Goal: Find contact information

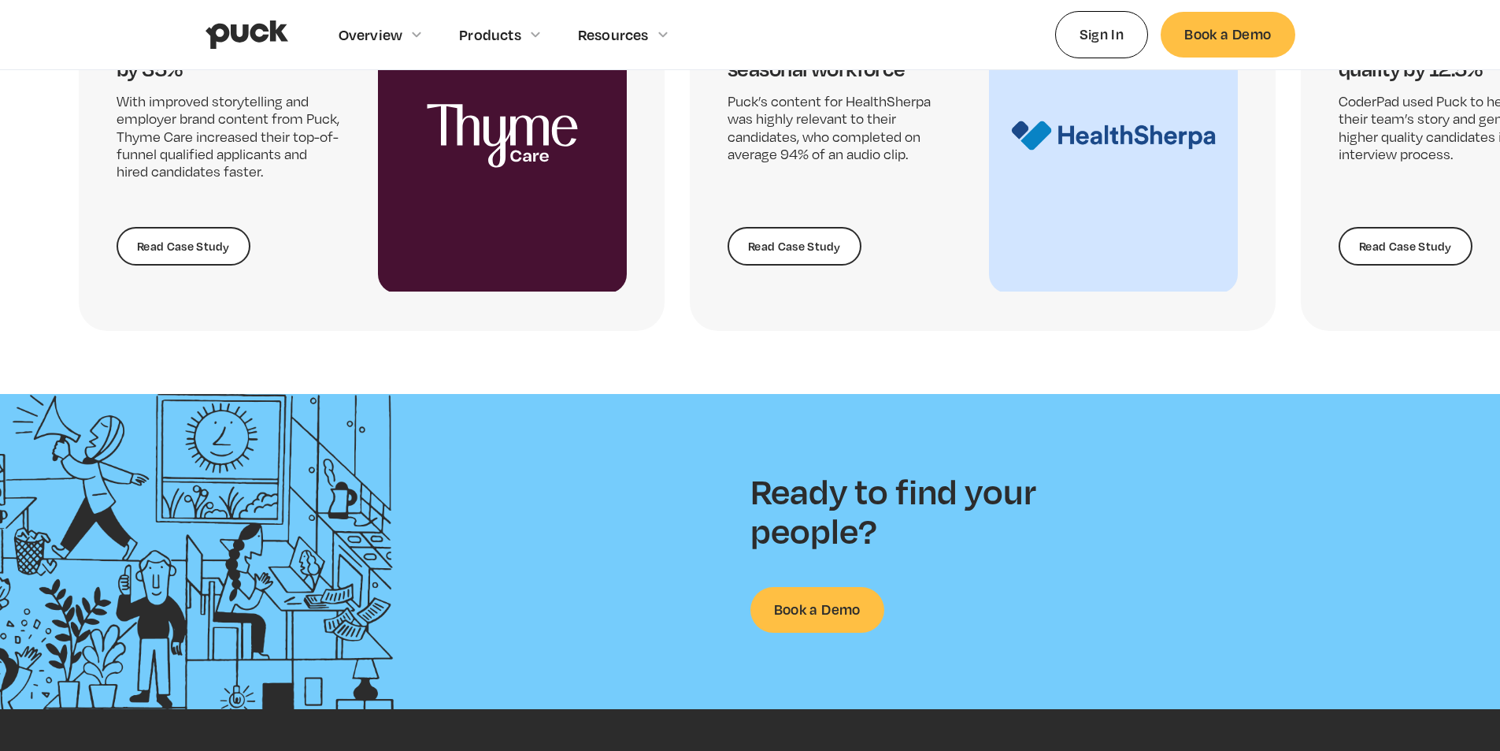
scroll to position [4109, 0]
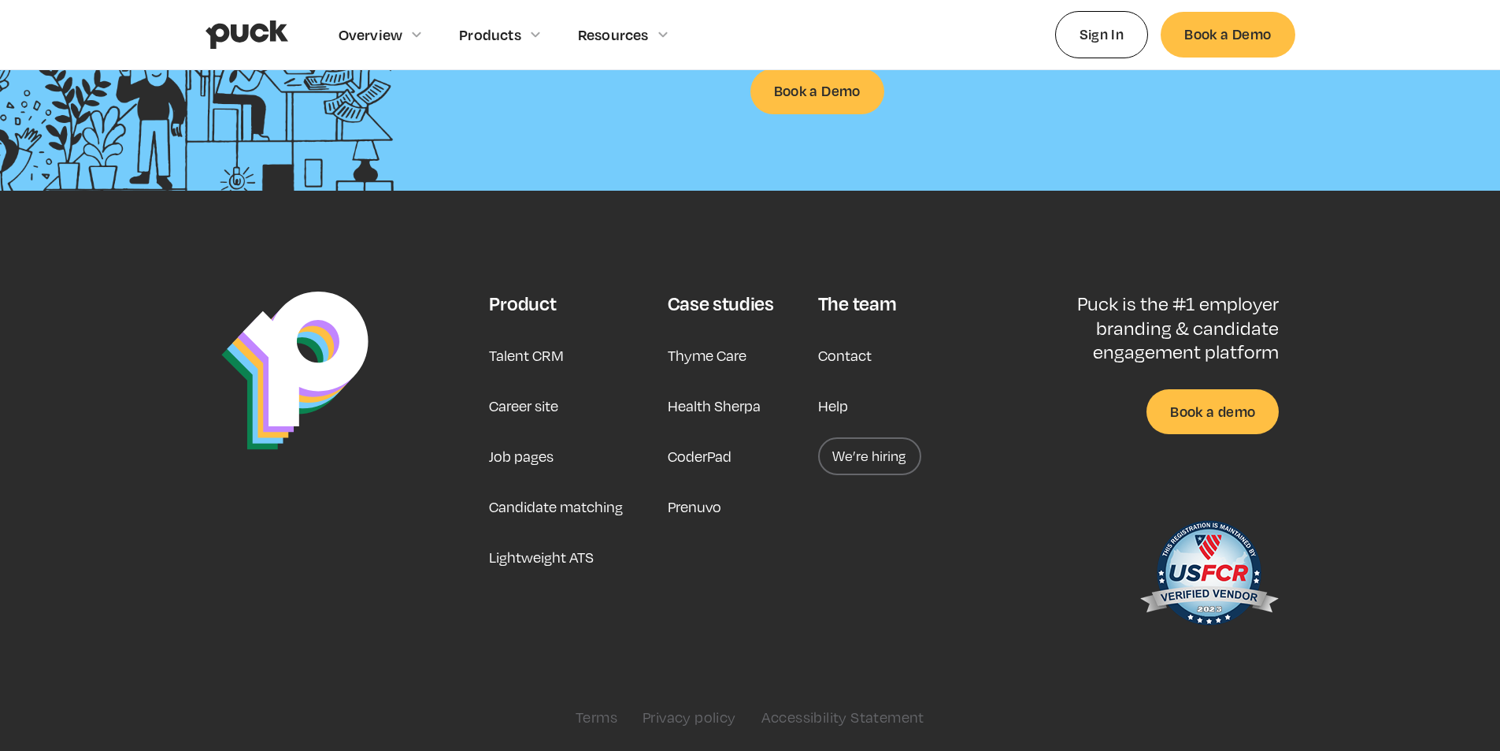
click at [653, 708] on link "Privacy policy" at bounding box center [690, 716] width 94 height 17
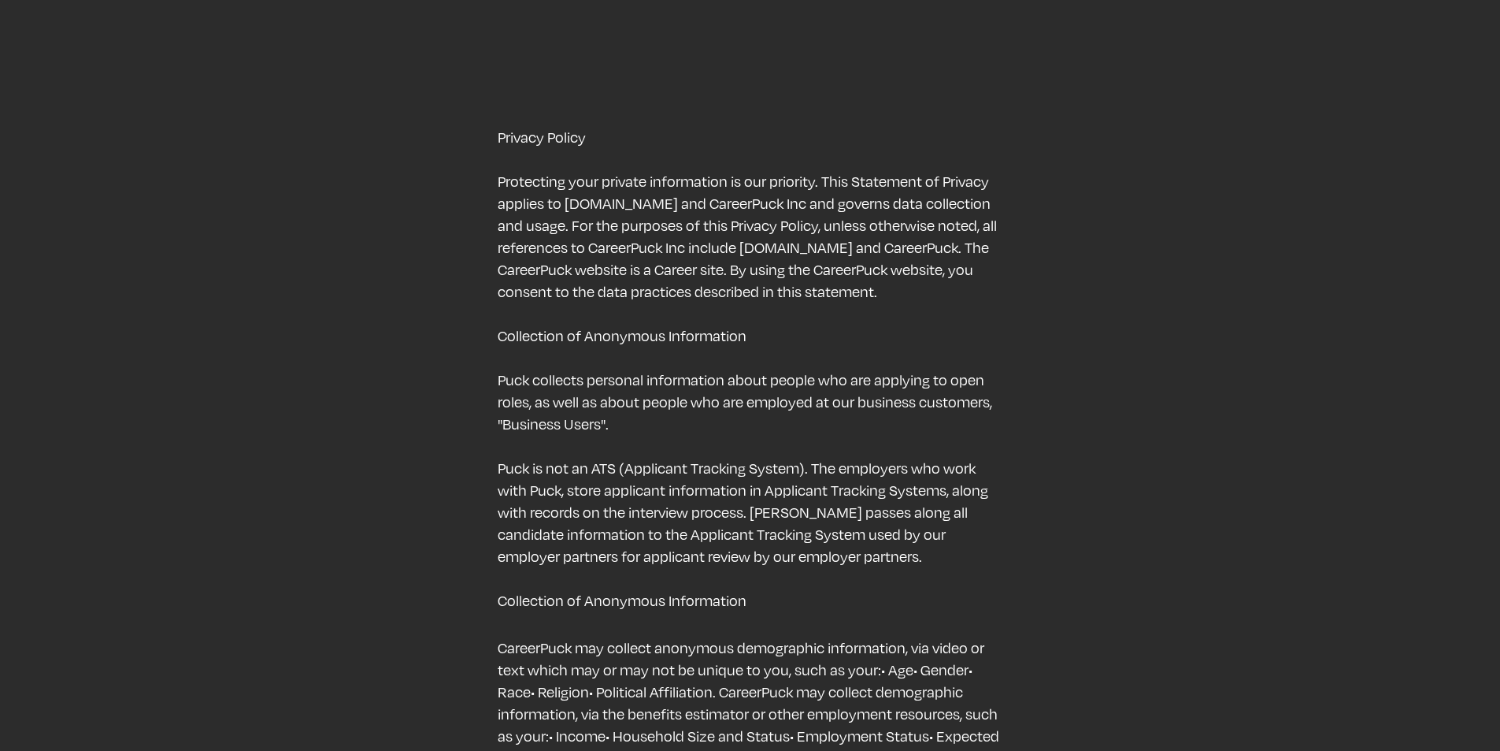
scroll to position [4881, 0]
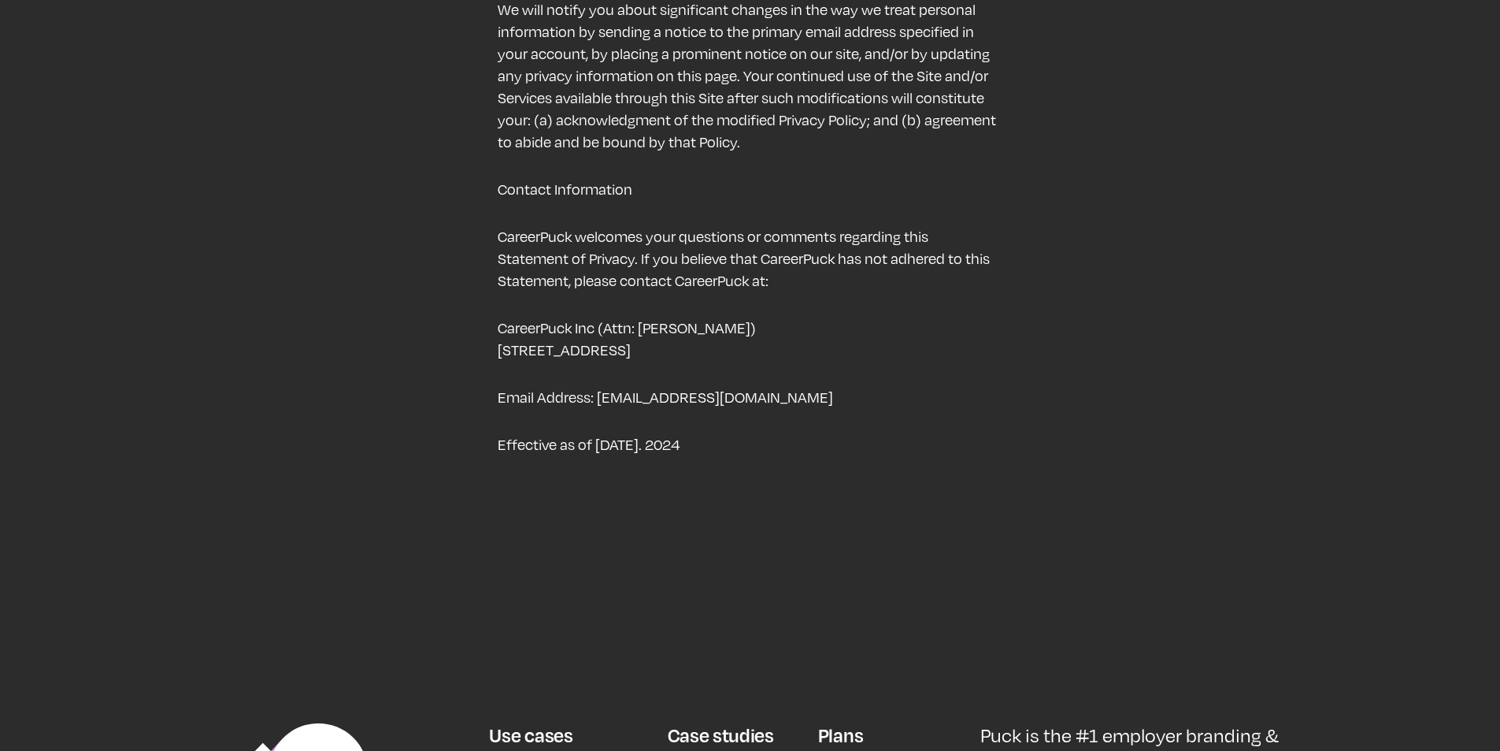
click at [623, 386] on p "Email Address: [EMAIL_ADDRESS][DOMAIN_NAME]" at bounding box center [750, 397] width 504 height 22
drag, startPoint x: 623, startPoint y: 380, endPoint x: 735, endPoint y: 382, distance: 111.9
click at [735, 386] on p "Email Address: [EMAIL_ADDRESS][DOMAIN_NAME]" at bounding box center [750, 397] width 504 height 22
copy p "admin@careerpuck.com"
click at [526, 317] on p "CareerPuck Inc (Attn: Tali Rapaport) 2443 Fillmore Street, #205, San Francisco,…" at bounding box center [750, 339] width 504 height 44
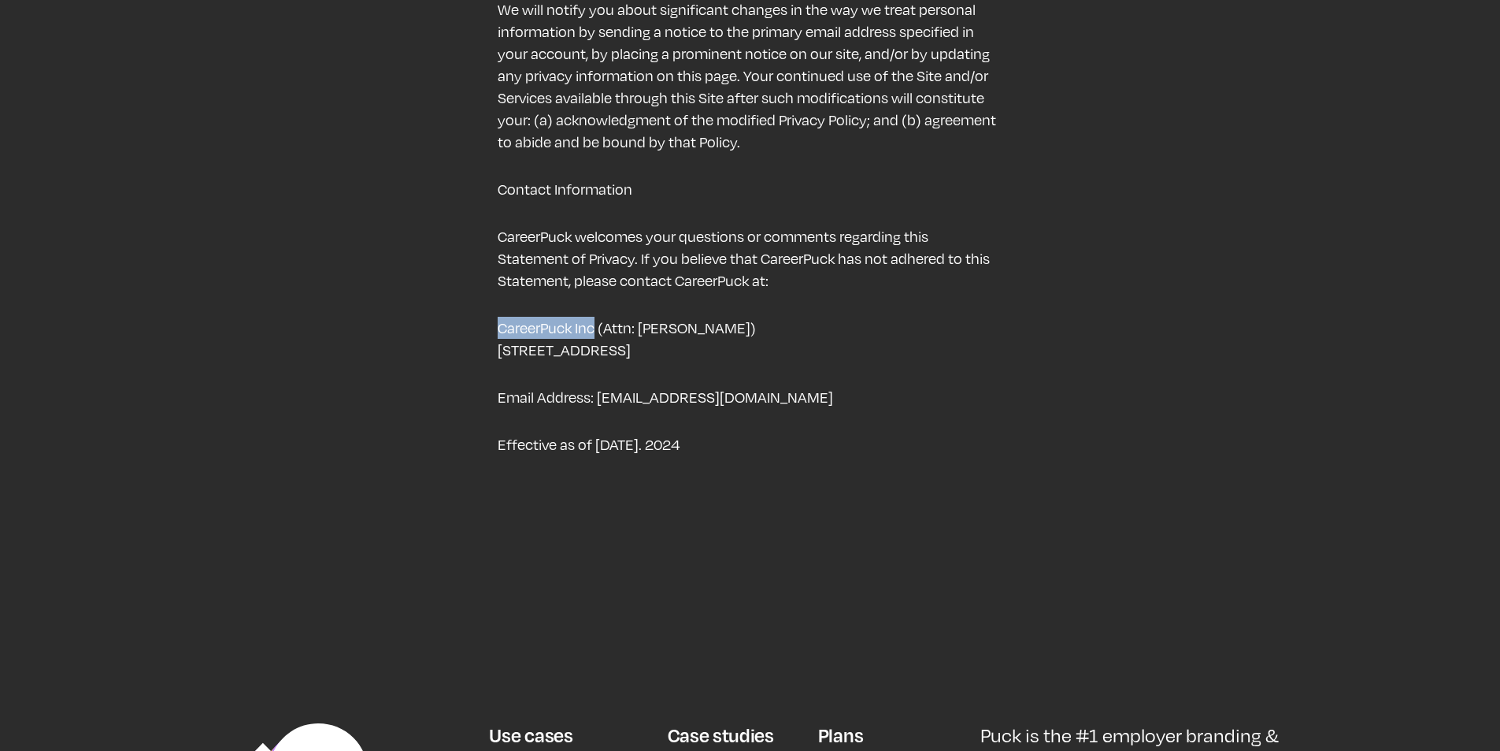
drag, startPoint x: 526, startPoint y: 312, endPoint x: 584, endPoint y: 311, distance: 58.3
click at [584, 317] on p "CareerPuck Inc (Attn: Tali Rapaport) 2443 Fillmore Street, #205, San Francisco,…" at bounding box center [750, 339] width 504 height 44
copy p "CareerPuck Inc"
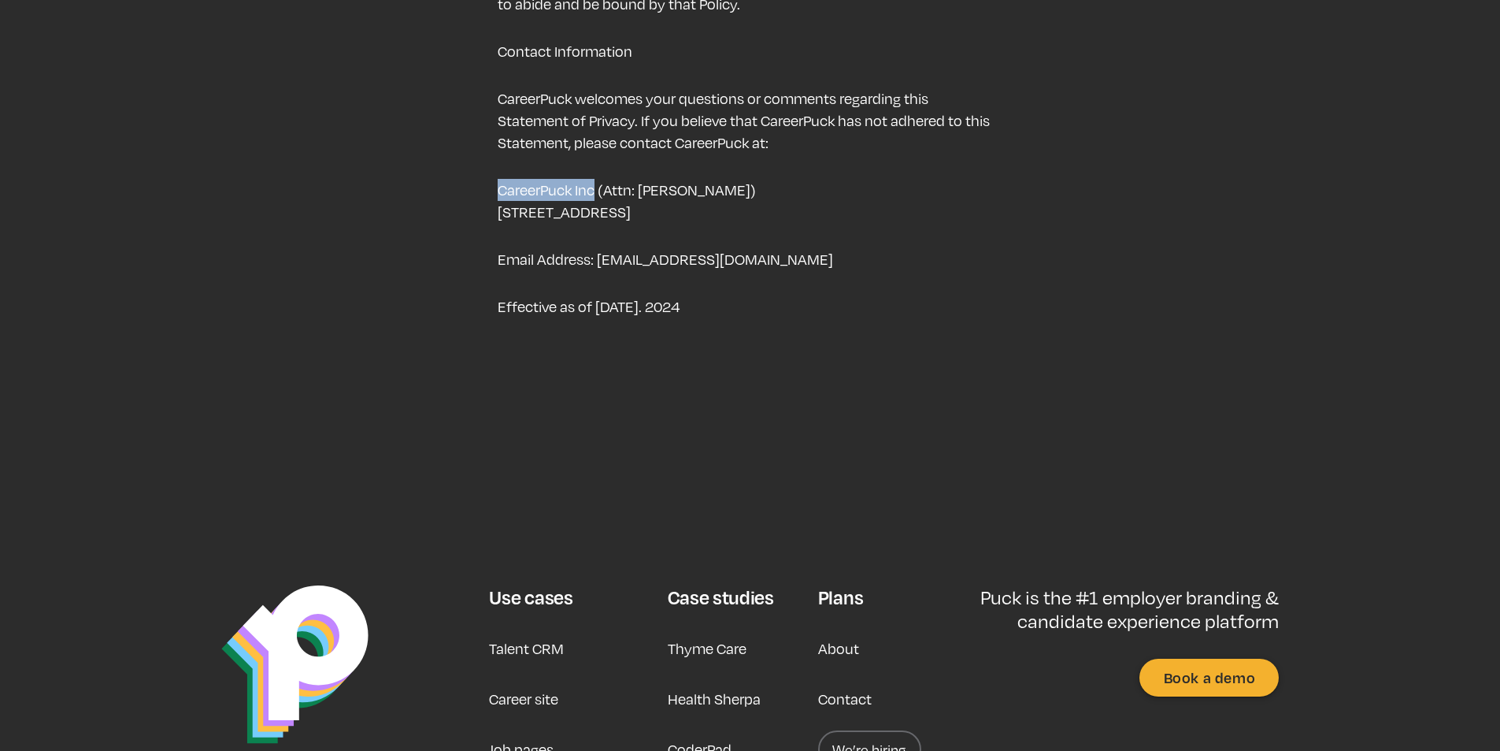
scroll to position [5227, 0]
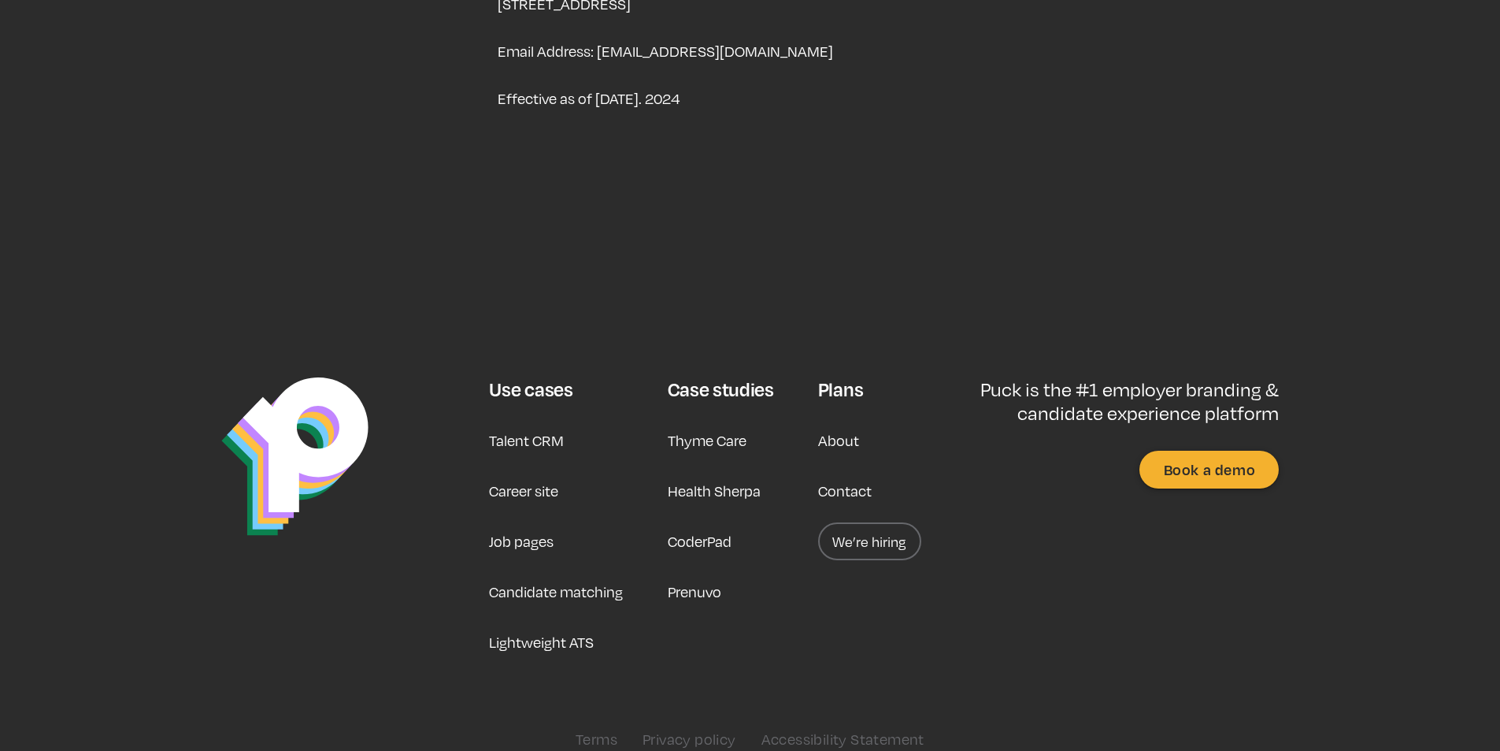
click at [595, 730] on link "Terms" at bounding box center [597, 738] width 42 height 17
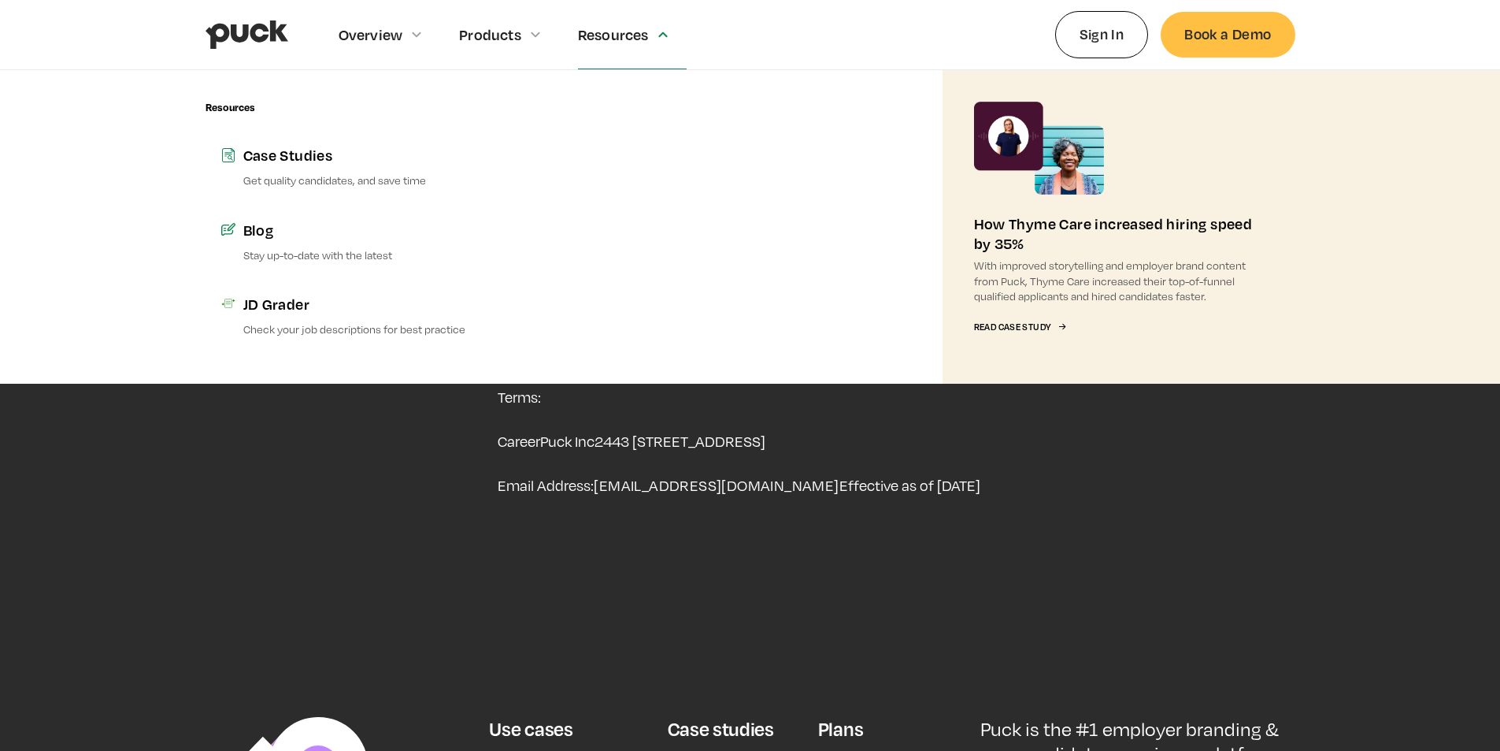
scroll to position [458, 0]
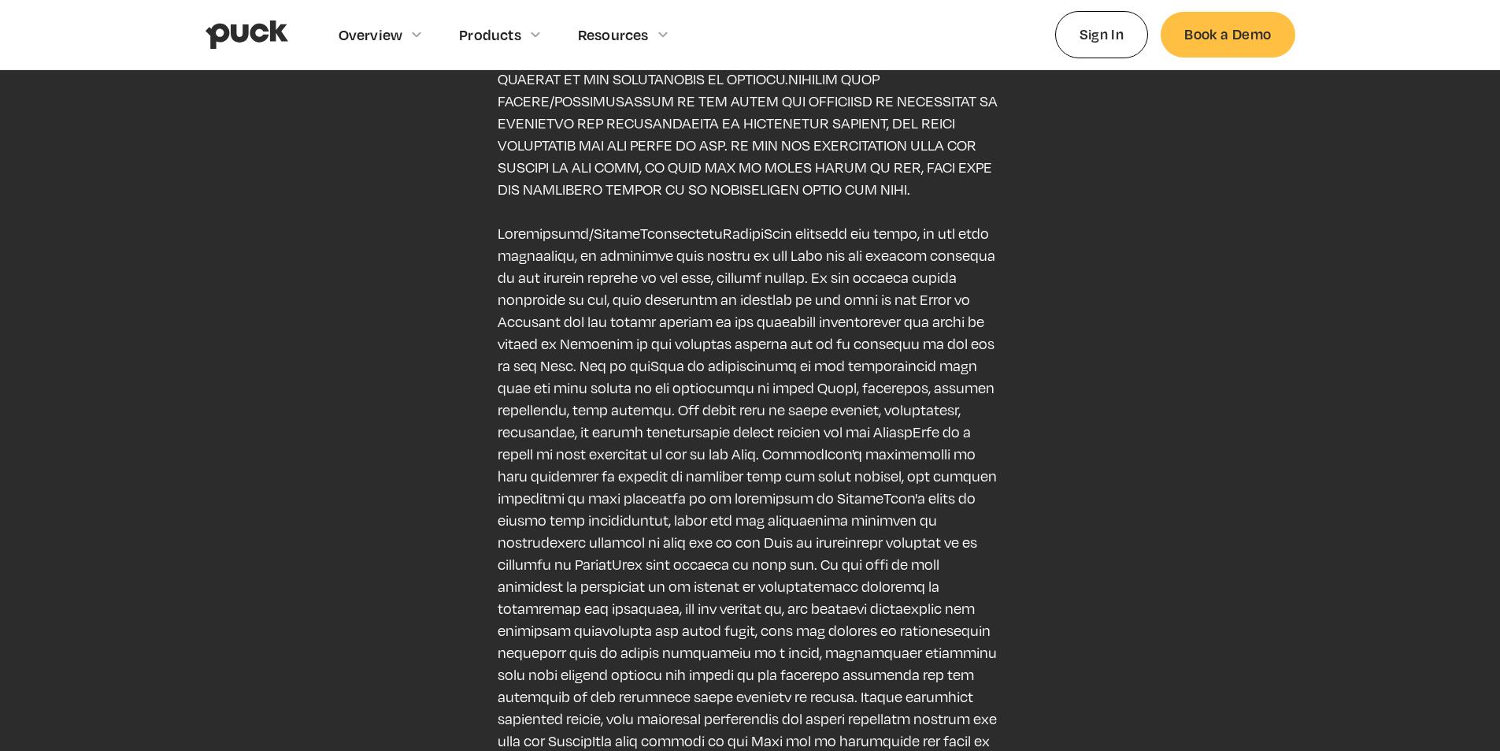
scroll to position [7017, 0]
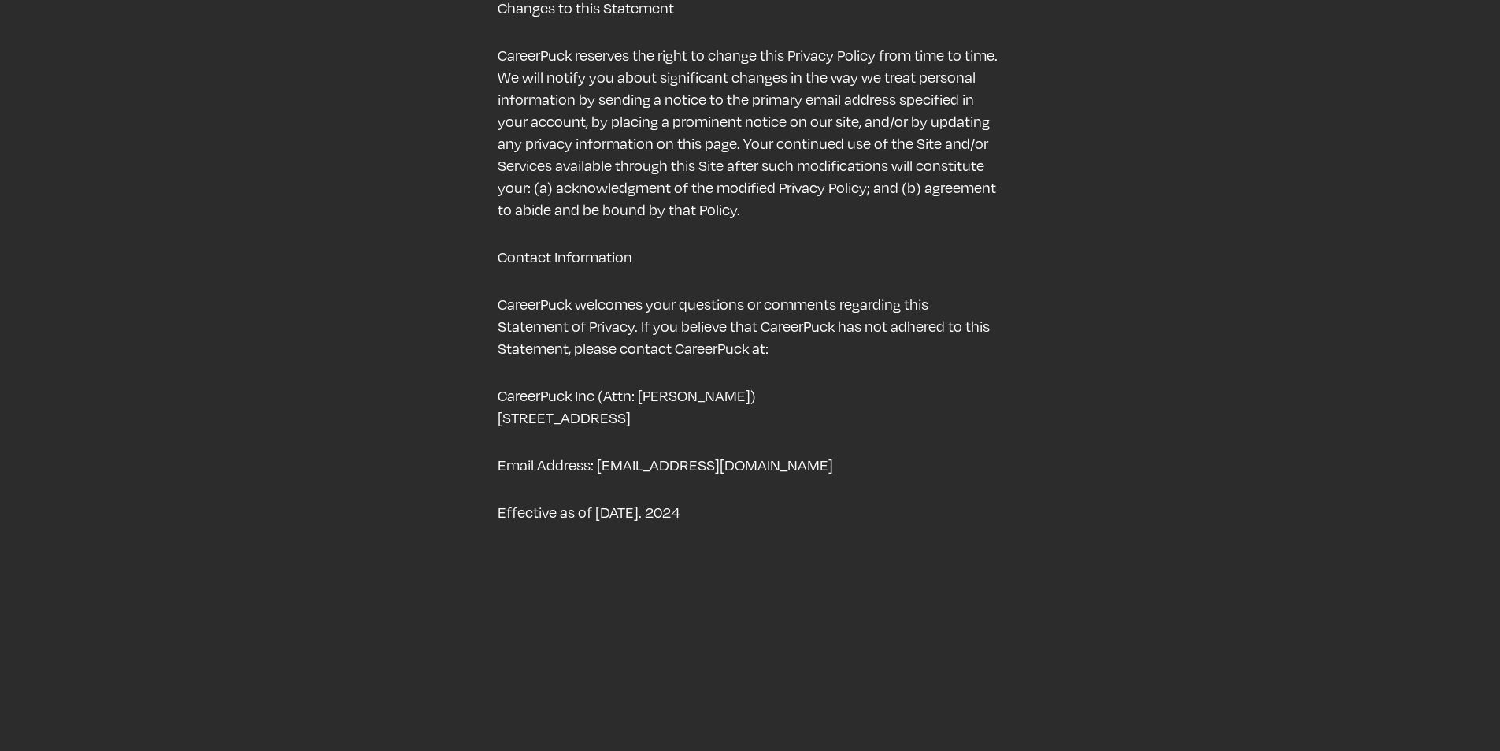
scroll to position [5227, 0]
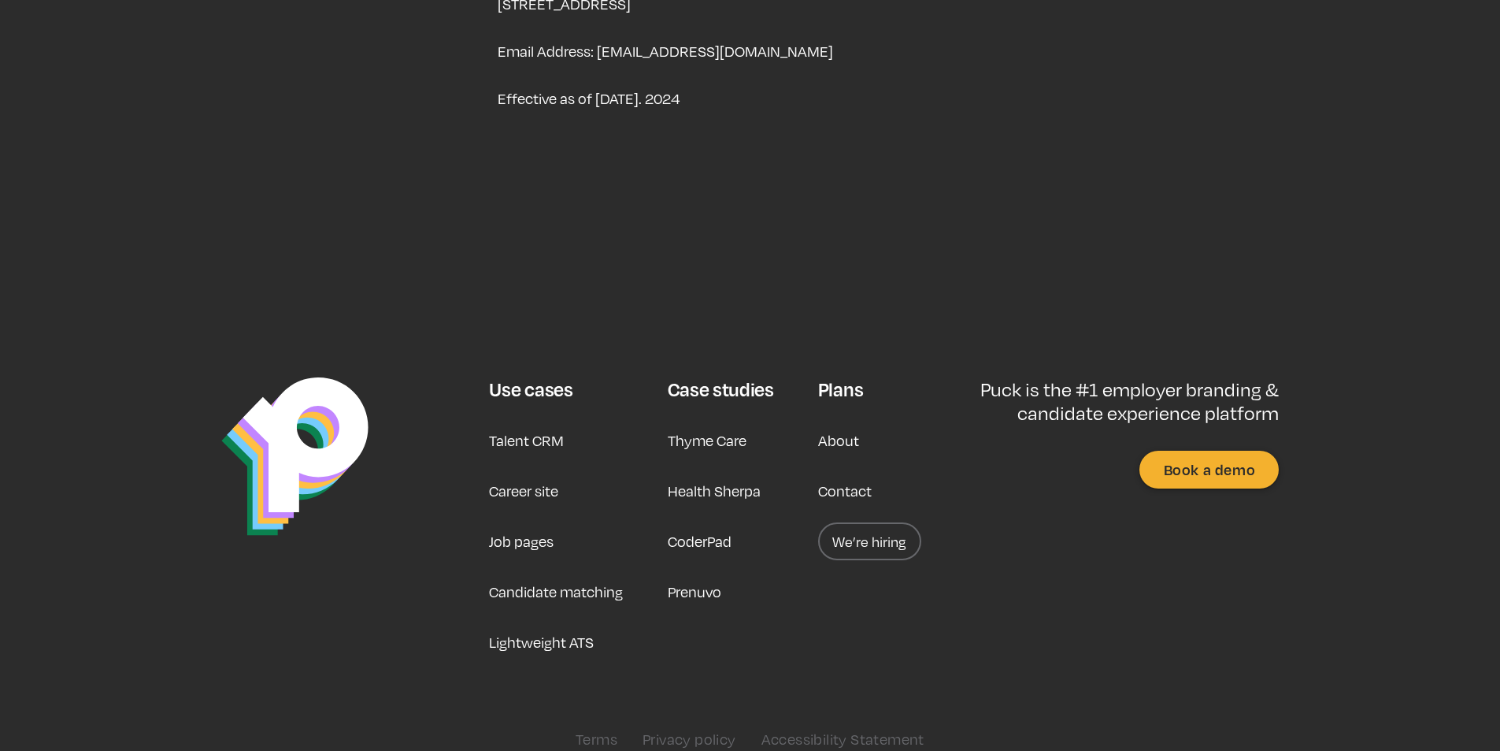
click at [851, 472] on link "Contact" at bounding box center [845, 491] width 54 height 38
click at [846, 473] on link "Contact" at bounding box center [845, 491] width 54 height 38
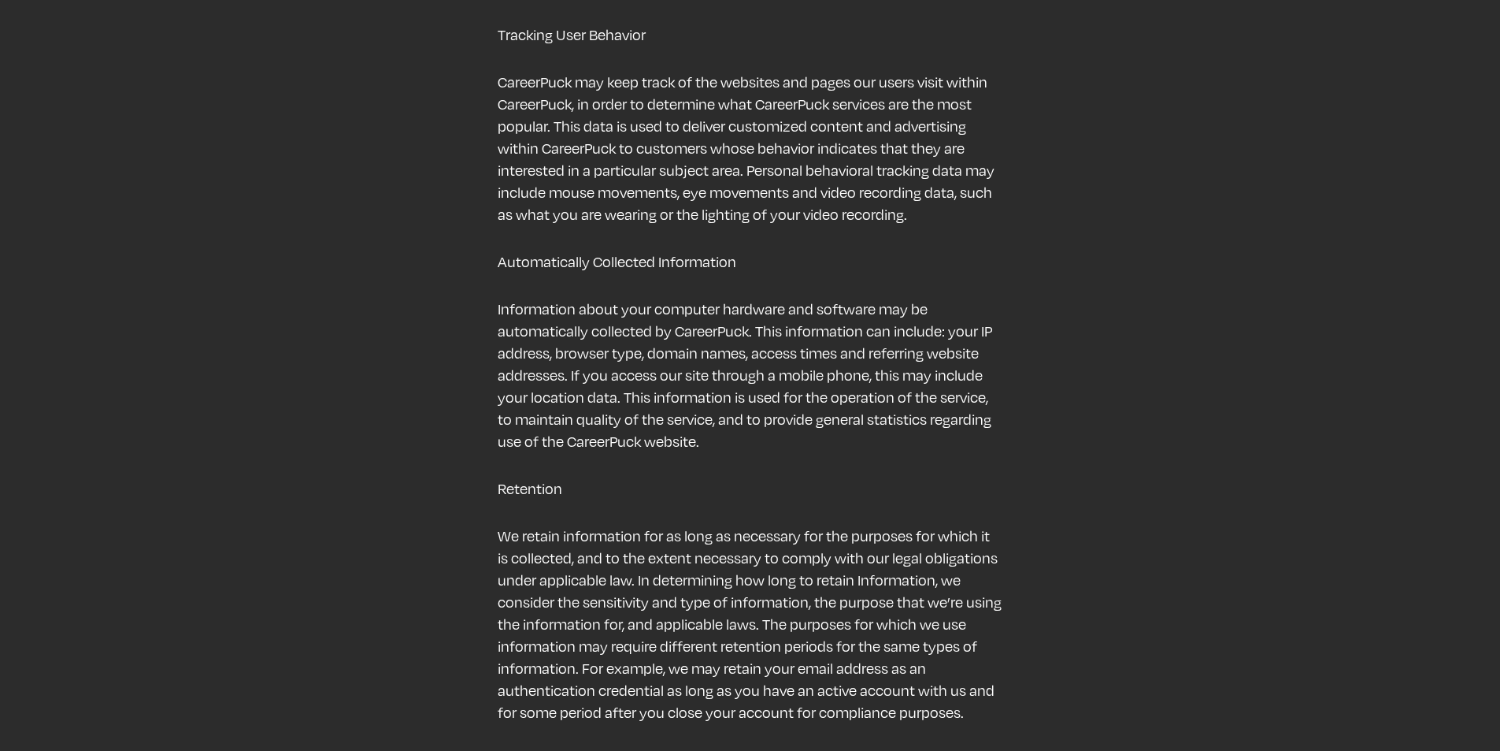
scroll to position [1917, 0]
